Goal: Find specific page/section: Find specific page/section

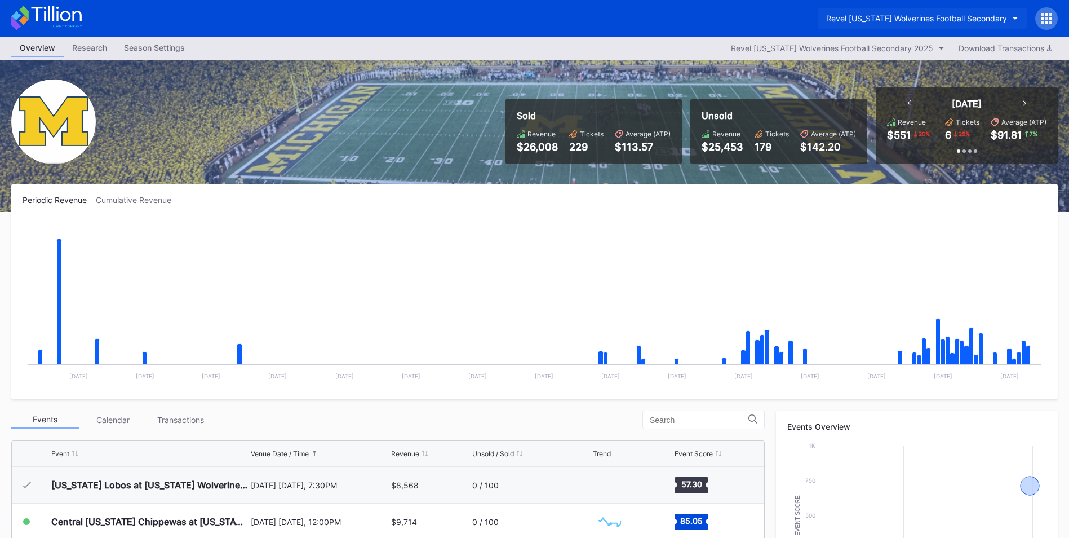
click at [1018, 12] on button "Revel [US_STATE] Wolverines Football Secondary" at bounding box center [922, 18] width 209 height 21
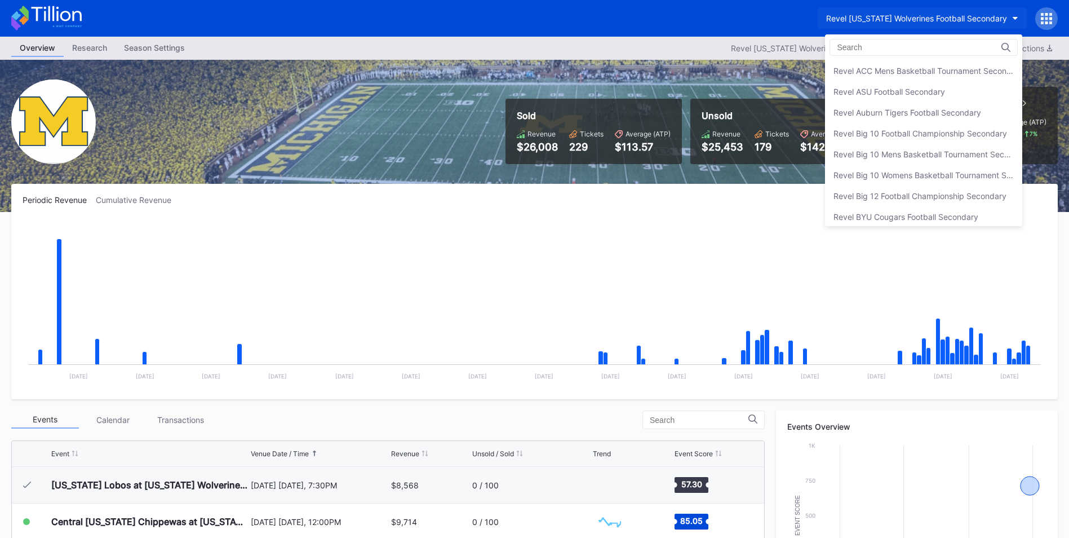
scroll to position [292, 0]
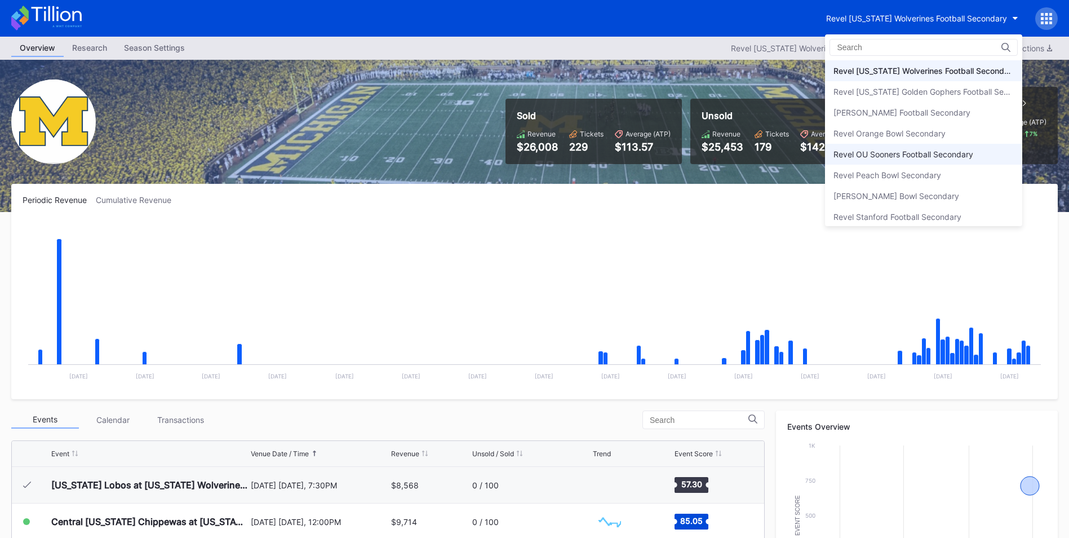
click at [953, 152] on div "Revel OU Sooners Football Secondary" at bounding box center [903, 154] width 140 height 10
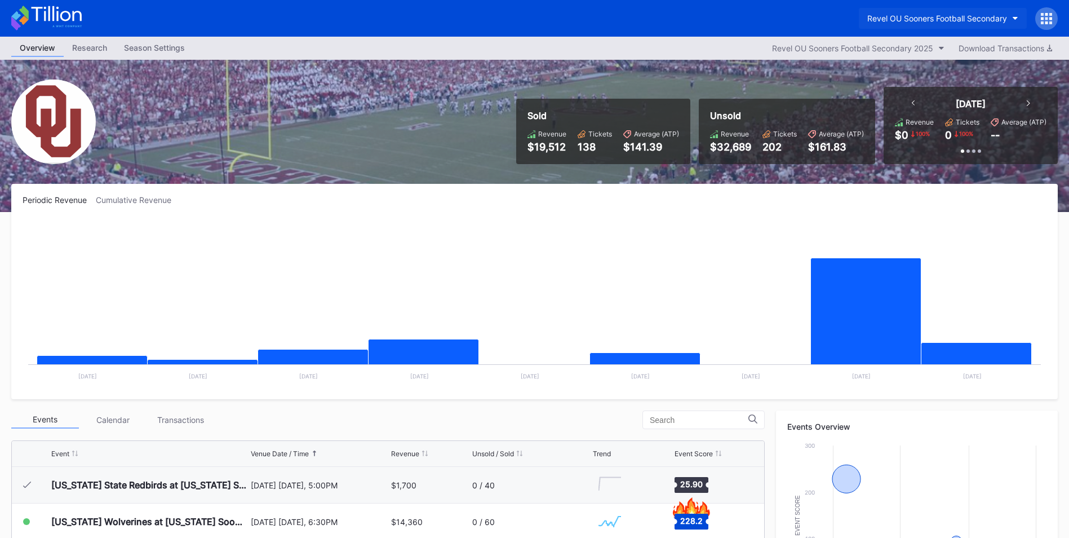
click at [1011, 18] on button "Revel OU Sooners Football Secondary" at bounding box center [943, 18] width 168 height 21
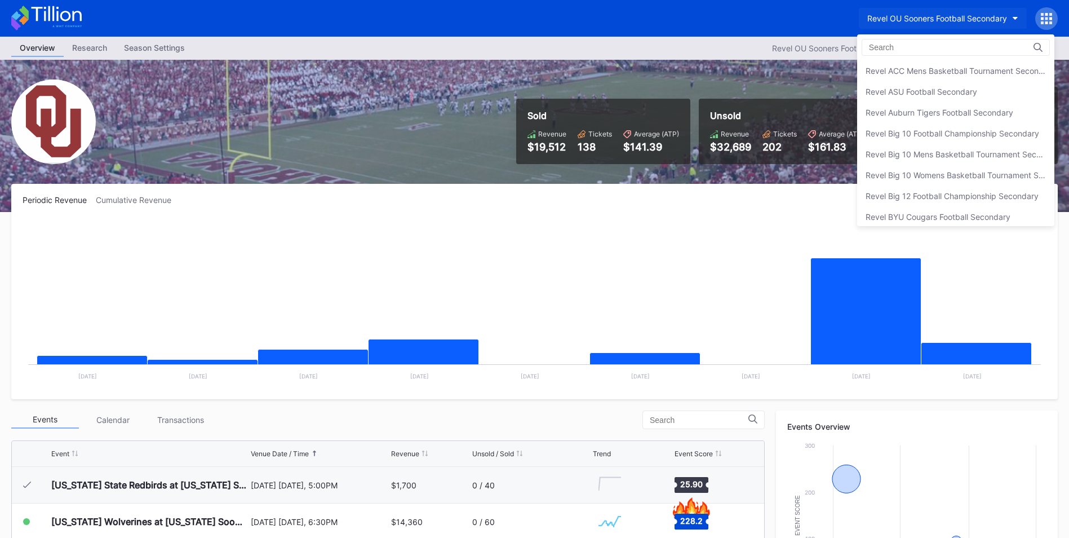
scroll to position [375, 0]
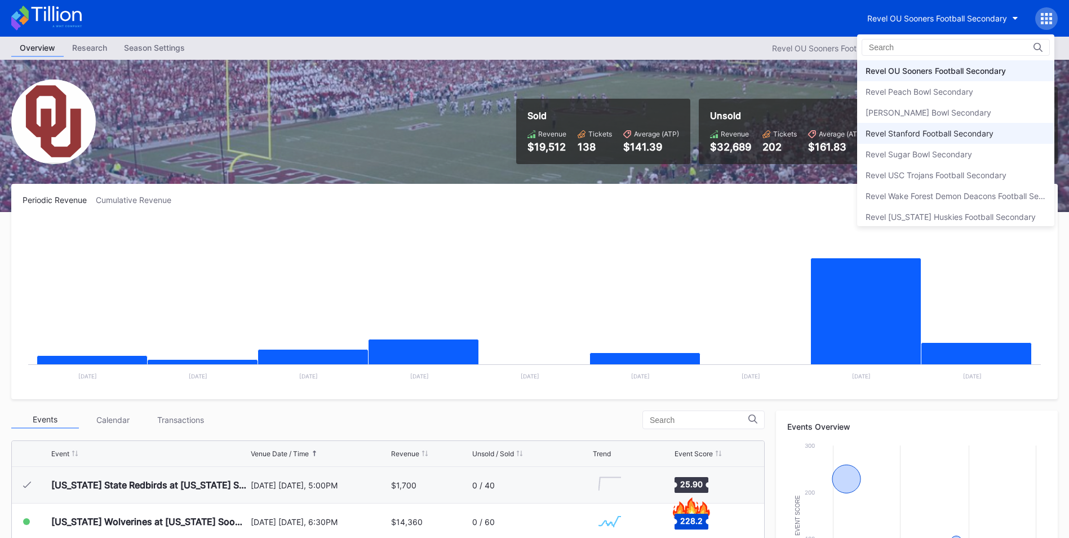
click at [956, 127] on div "Revel Stanford Football Secondary" at bounding box center [955, 133] width 197 height 21
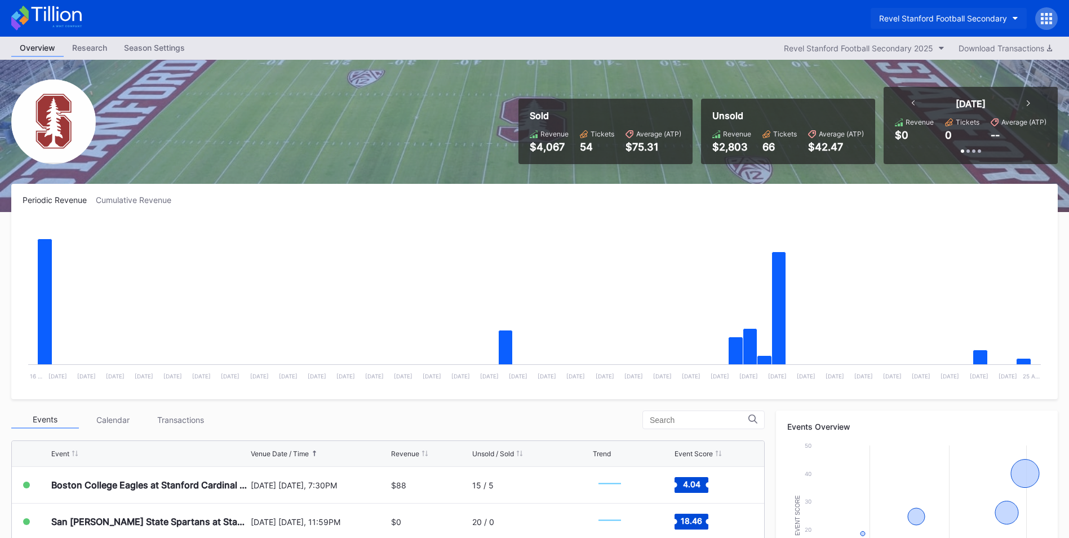
click at [1018, 19] on icon "button" at bounding box center [1016, 18] width 6 height 3
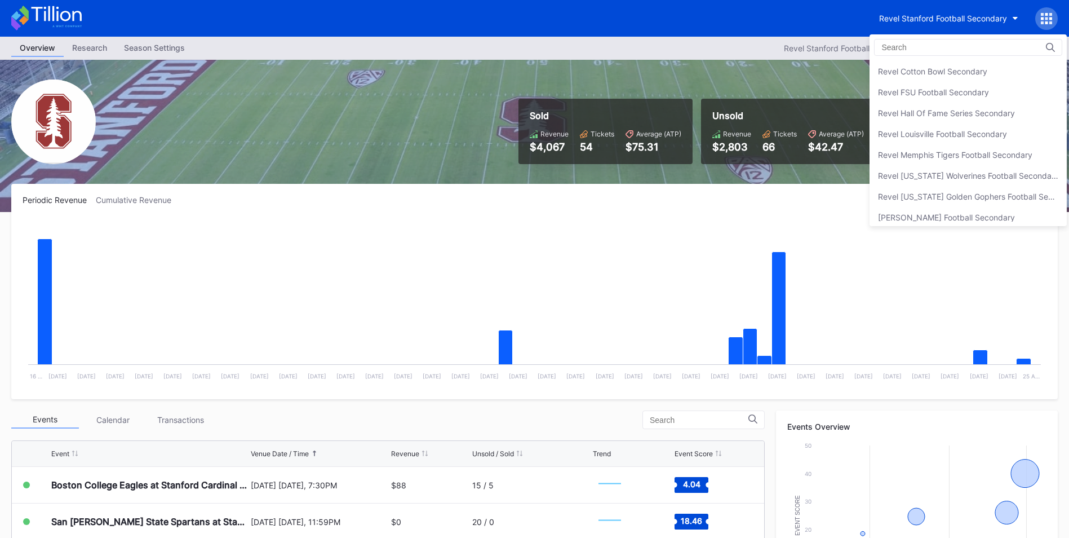
scroll to position [207, 0]
click at [941, 74] on div "Revel FSU Football Secondary" at bounding box center [933, 72] width 111 height 10
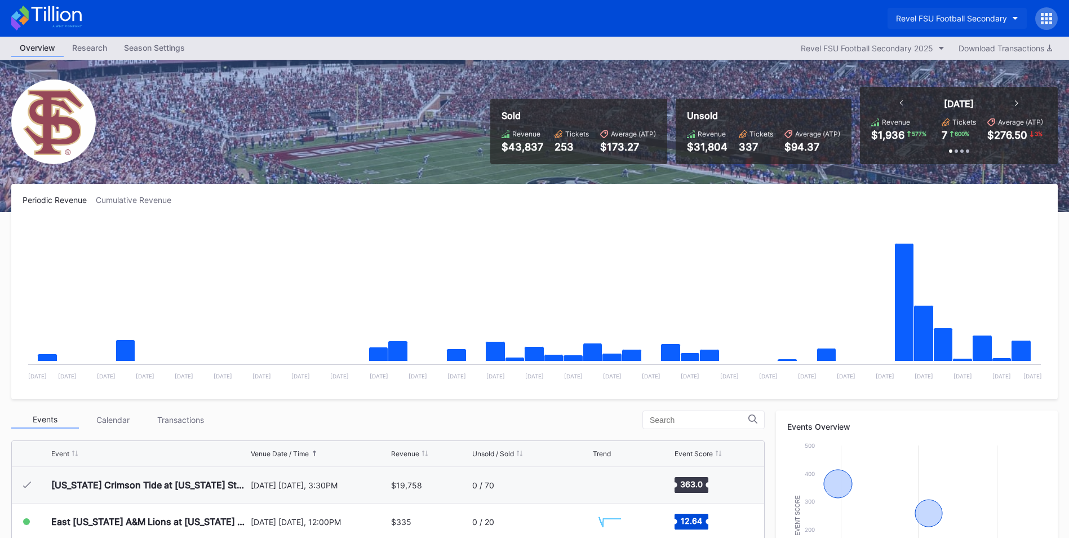
click at [1011, 19] on button "Revel FSU Football Secondary" at bounding box center [957, 18] width 139 height 21
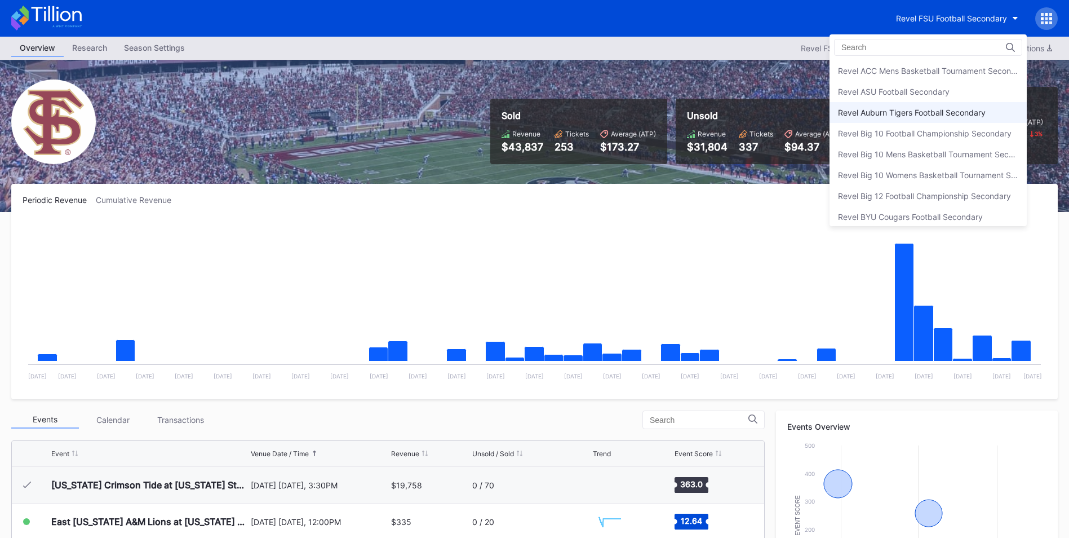
click at [915, 110] on div "Revel Auburn Tigers Football Secondary" at bounding box center [912, 113] width 148 height 10
